Goal: Navigation & Orientation: Find specific page/section

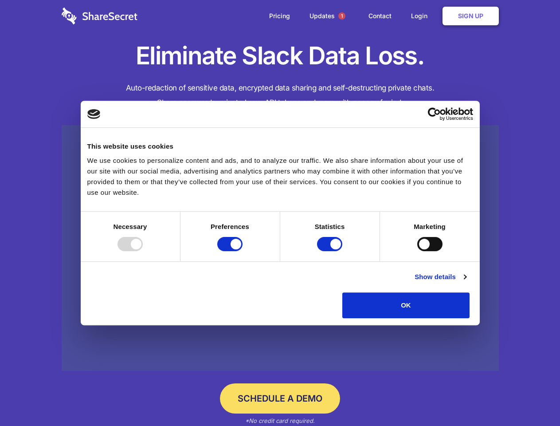
click at [143, 251] on div at bounding box center [129, 244] width 25 height 14
click at [243, 251] on input "Preferences" at bounding box center [229, 244] width 25 height 14
checkbox input "false"
click at [331, 251] on input "Statistics" at bounding box center [329, 244] width 25 height 14
checkbox input "false"
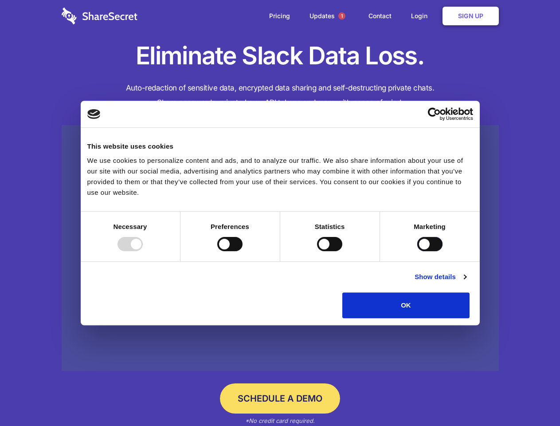
click at [417, 251] on input "Marketing" at bounding box center [429, 244] width 25 height 14
checkbox input "true"
click at [466, 282] on link "Show details" at bounding box center [440, 276] width 51 height 11
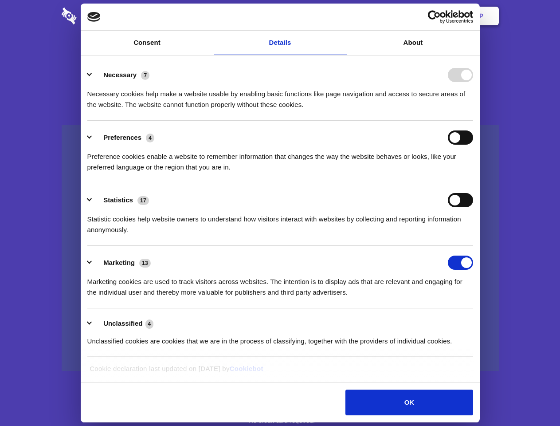
click at [473, 121] on li "Necessary 7 Necessary cookies help make a website usable by enabling basic func…" at bounding box center [280, 89] width 386 height 63
click at [341, 16] on span "1" at bounding box center [341, 15] width 7 height 7
